Goal: Information Seeking & Learning: Learn about a topic

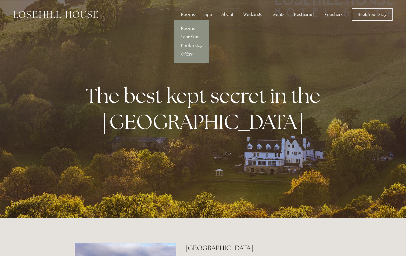
click at [191, 29] on link "Rooms" at bounding box center [191, 28] width 35 height 9
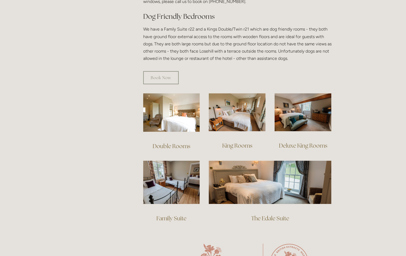
scroll to position [296, 0]
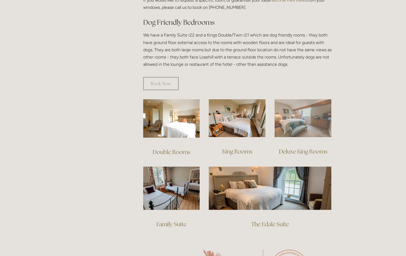
click at [302, 110] on img at bounding box center [303, 118] width 57 height 38
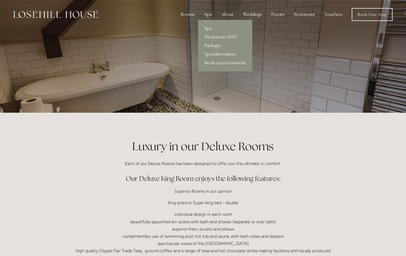
click at [217, 53] on link "Spa Information" at bounding box center [225, 54] width 54 height 9
